Goal: Transaction & Acquisition: Obtain resource

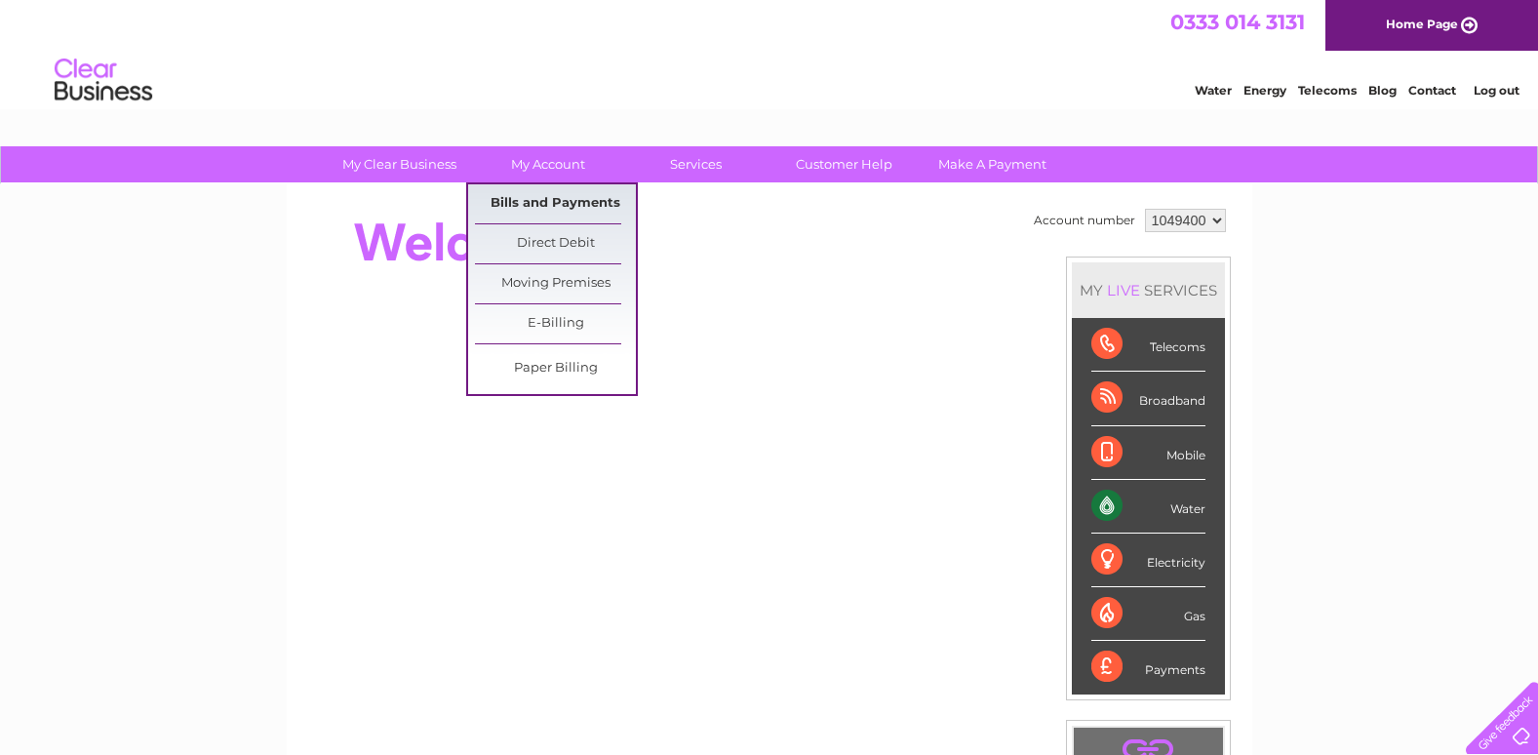
click at [540, 191] on link "Bills and Payments" at bounding box center [555, 203] width 161 height 39
click at [540, 196] on link "Bills and Payments" at bounding box center [555, 203] width 161 height 39
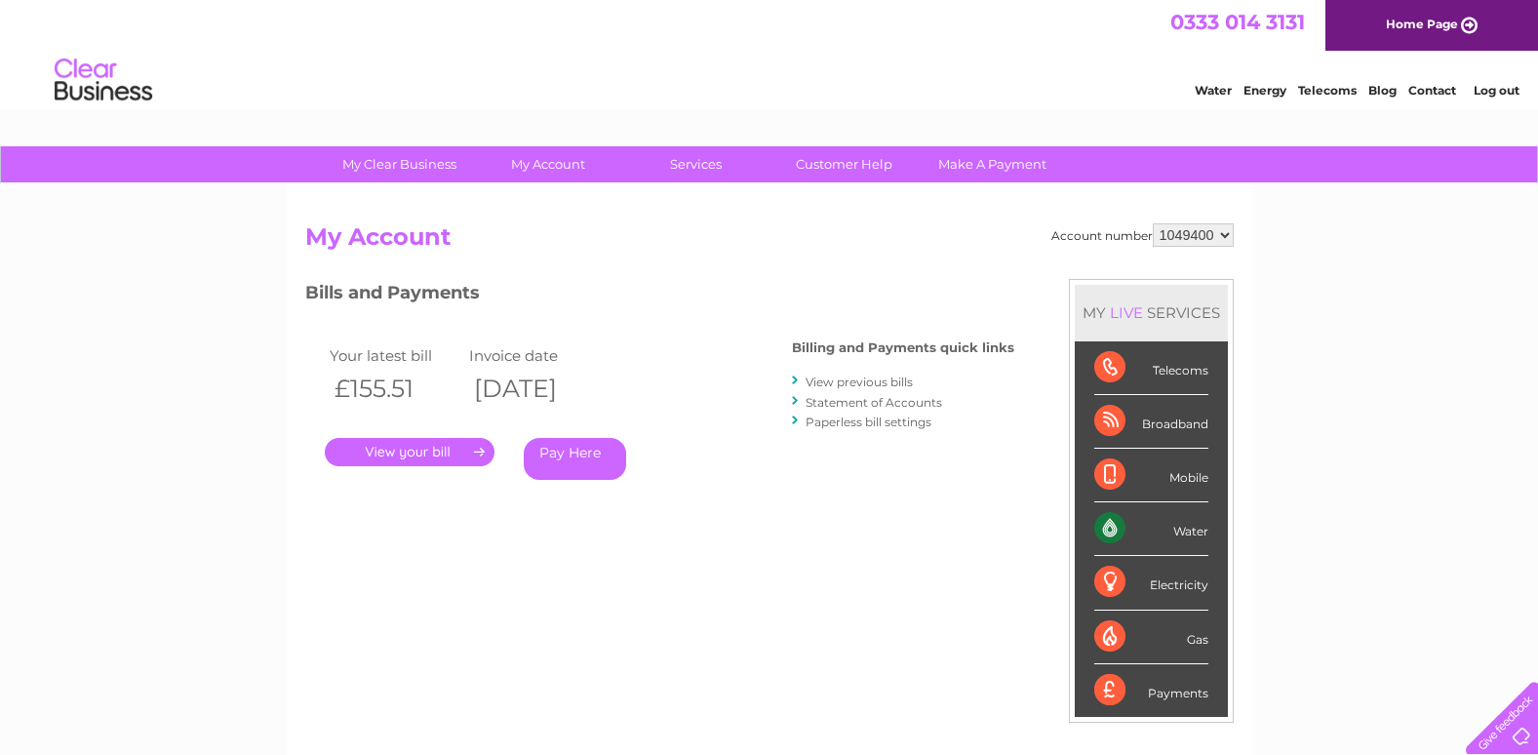
click at [388, 443] on link "." at bounding box center [410, 452] width 170 height 28
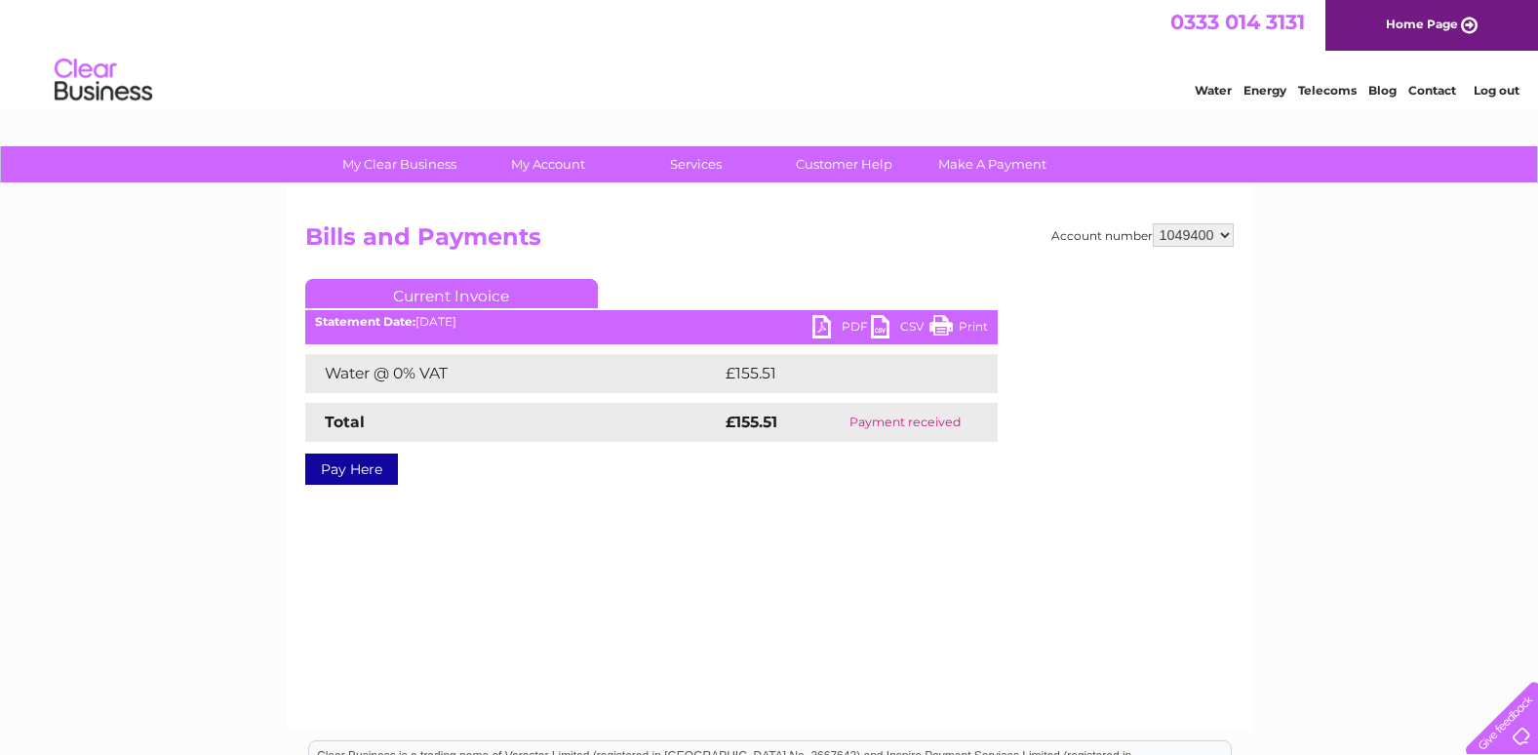
click at [832, 322] on link "PDF" at bounding box center [841, 329] width 59 height 28
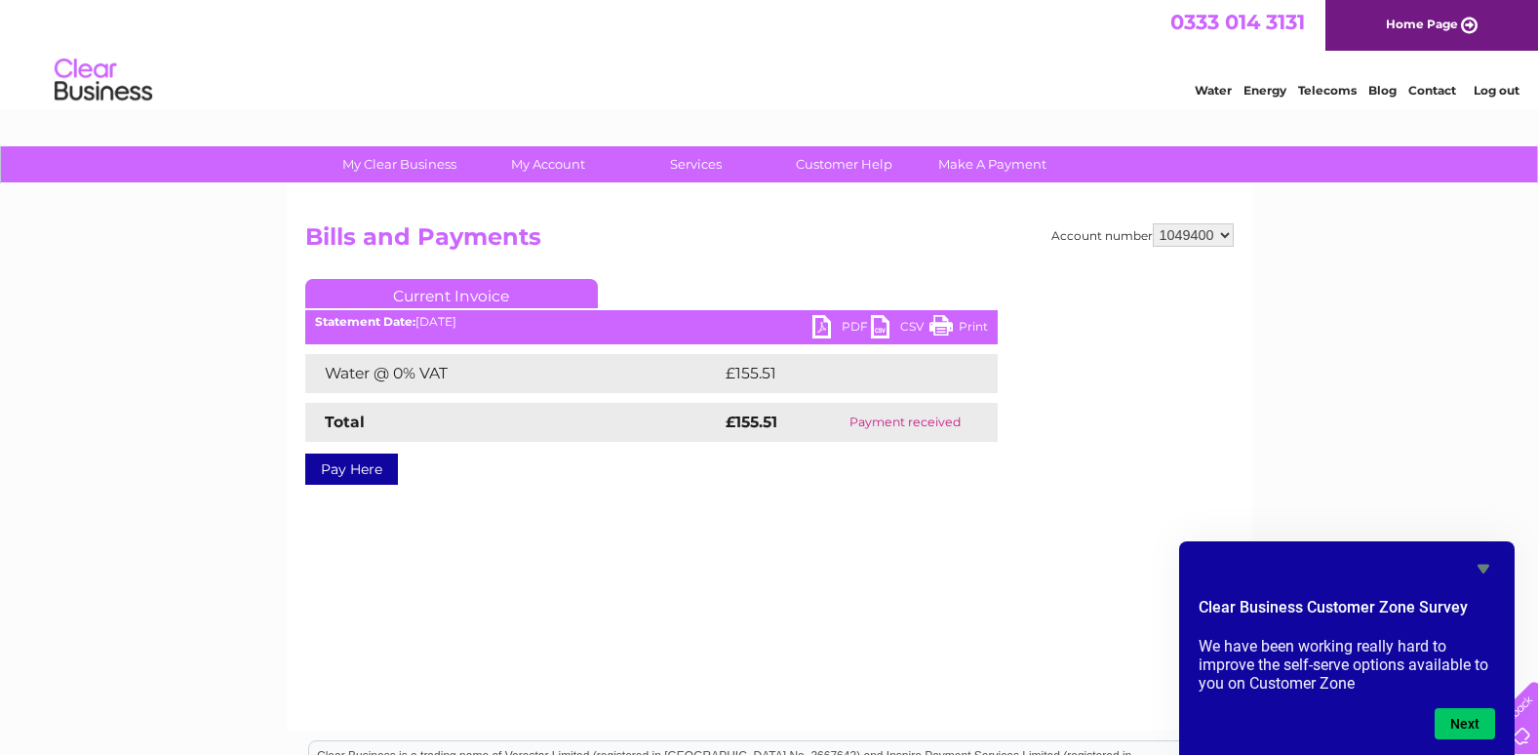
click at [1489, 95] on link "Log out" at bounding box center [1497, 90] width 46 height 15
